Goal: Navigation & Orientation: Find specific page/section

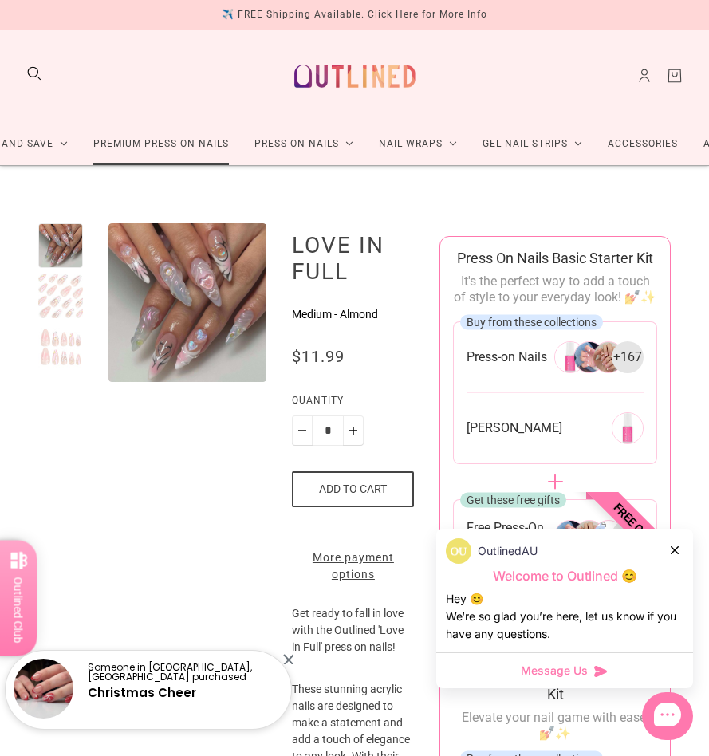
click at [167, 147] on link "Premium Press On Nails" at bounding box center [161, 144] width 161 height 42
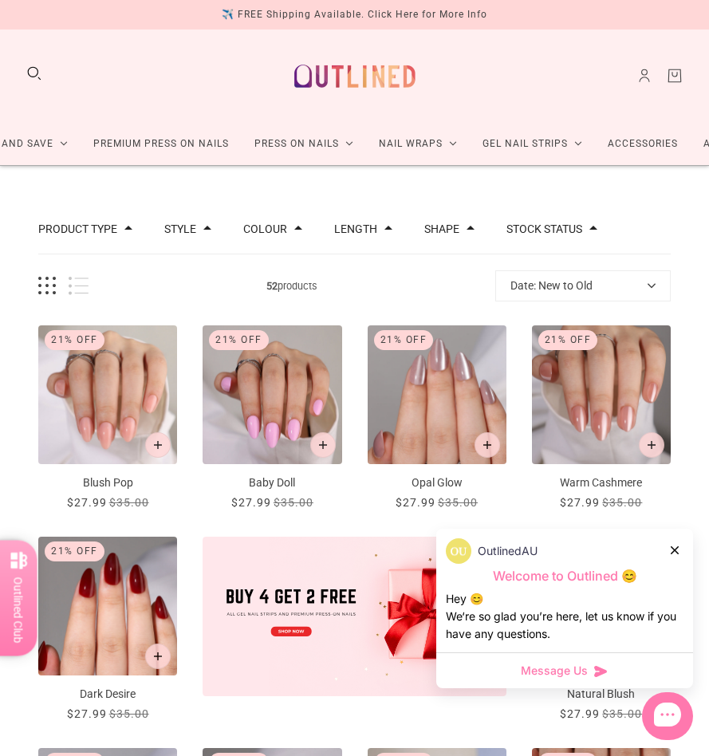
click at [130, 228] on span at bounding box center [128, 228] width 8 height 8
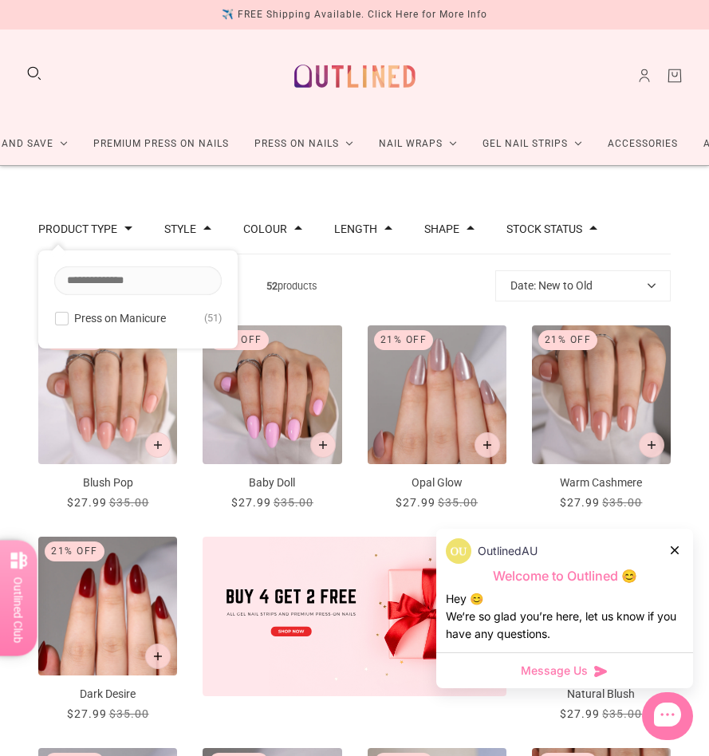
click at [210, 226] on span at bounding box center [207, 228] width 8 height 8
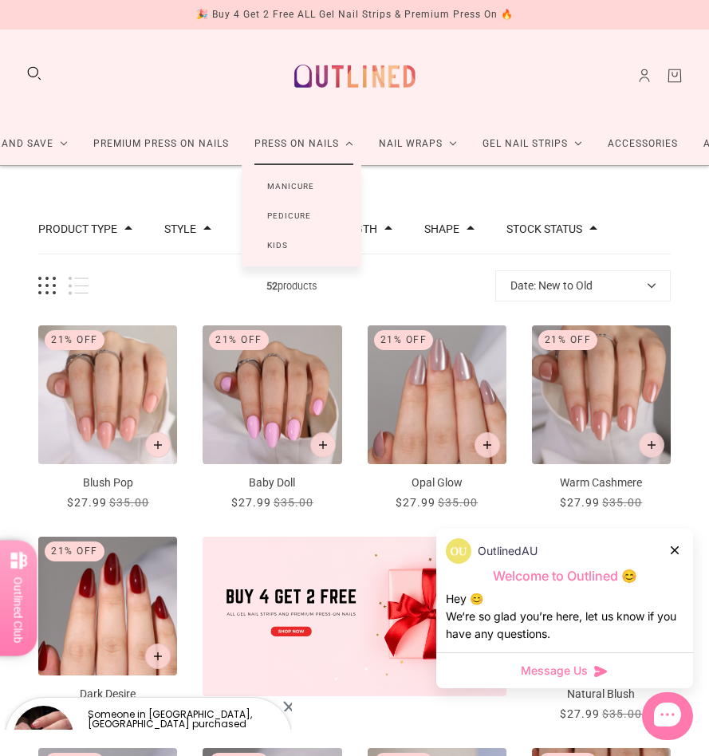
click at [305, 216] on link "Pedicure" at bounding box center [289, 216] width 95 height 30
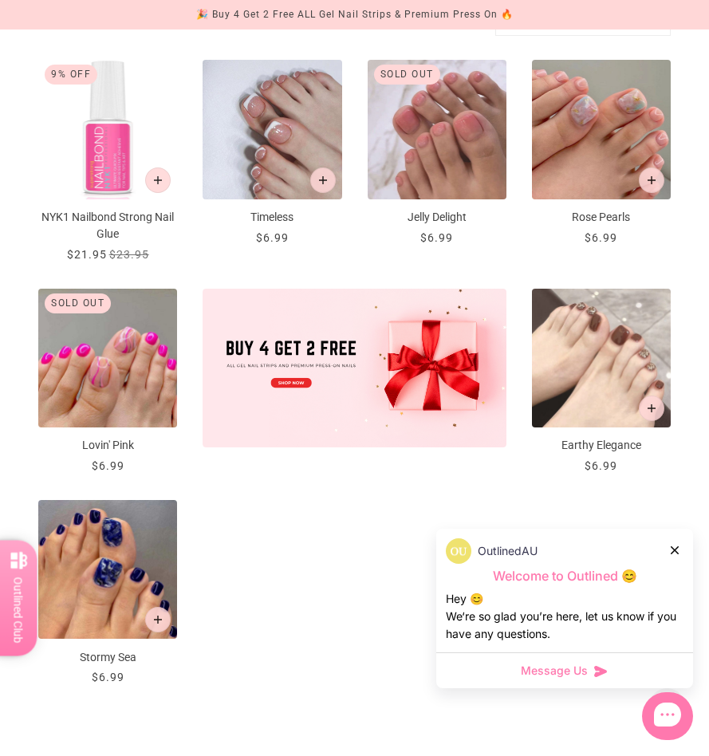
scroll to position [327, 0]
